Goal: Find specific page/section: Find specific page/section

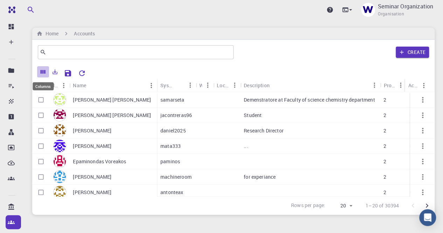
click at [41, 71] on icon "Columns" at bounding box center [43, 72] width 5 height 4
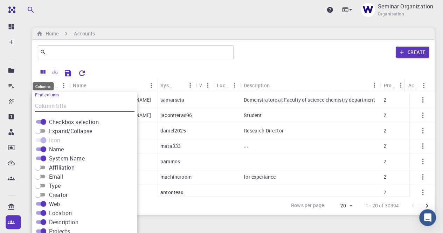
scroll to position [16, 0]
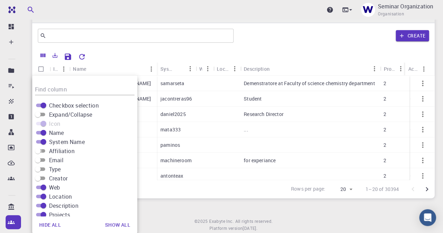
click at [43, 151] on input "Affiliation" at bounding box center [37, 151] width 25 height 8
checkbox input "true"
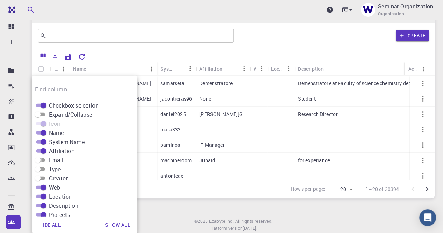
click at [43, 159] on input "Email" at bounding box center [37, 160] width 25 height 8
checkbox input "true"
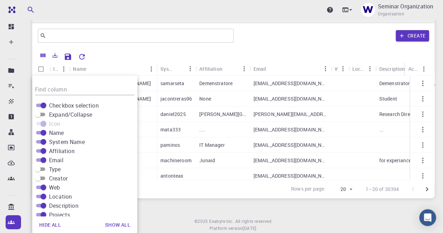
click at [187, 184] on div "Rows per page: 20 20 1–20 of 30394" at bounding box center [233, 189] width 402 height 19
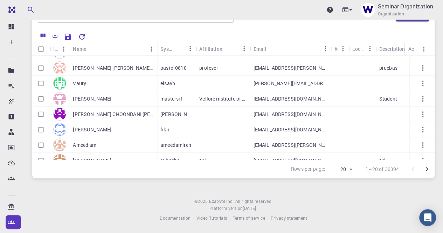
scroll to position [209, 0]
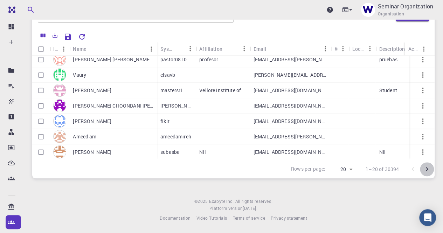
click at [427, 168] on icon "Go to next page" at bounding box center [427, 169] width 8 height 8
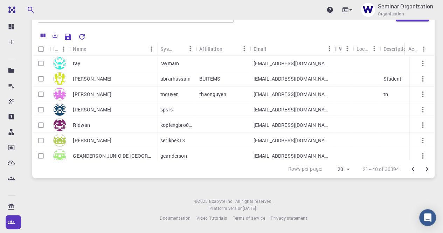
drag, startPoint x: 332, startPoint y: 49, endPoint x: 336, endPoint y: 52, distance: 5.3
click at [336, 52] on div "Email" at bounding box center [336, 49] width 7 height 14
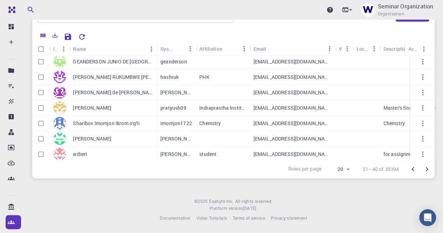
scroll to position [105, 0]
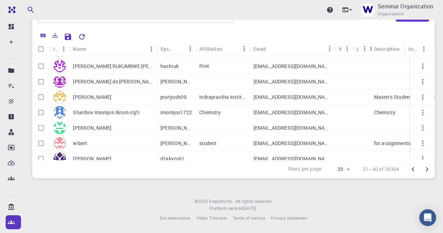
drag, startPoint x: 381, startPoint y: 49, endPoint x: 371, endPoint y: 63, distance: 17.0
click at [371, 63] on div "Icon Name System Name Affiliation Email Web Location Description Projects Mater…" at bounding box center [233, 101] width 402 height 118
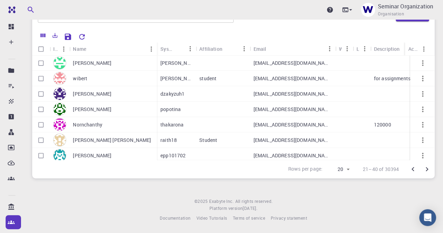
scroll to position [209, 0]
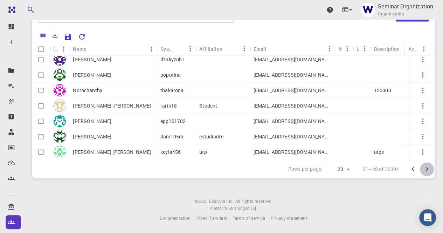
click at [428, 169] on icon "Go to next page" at bounding box center [427, 169] width 2 height 4
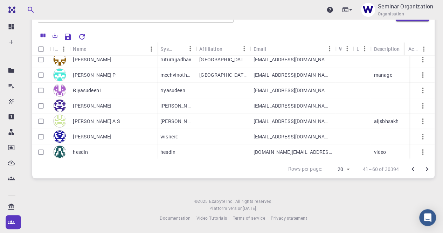
click at [427, 169] on icon "Go to next page" at bounding box center [427, 169] width 8 height 8
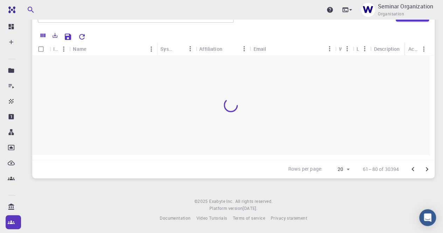
scroll to position [0, 0]
